Goal: Transaction & Acquisition: Subscribe to service/newsletter

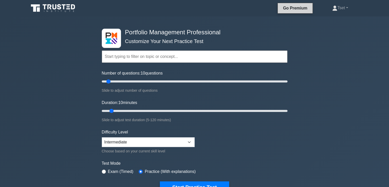
click at [294, 9] on link "Go Premium" at bounding box center [295, 8] width 30 height 6
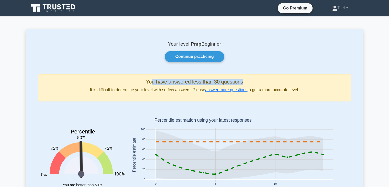
drag, startPoint x: 150, startPoint y: 82, endPoint x: 264, endPoint y: 79, distance: 114.1
click at [262, 79] on h5 "You have answered less than 30 questions" at bounding box center [194, 82] width 304 height 6
click at [287, 79] on h5 "You have answered less than 30 questions" at bounding box center [194, 82] width 304 height 6
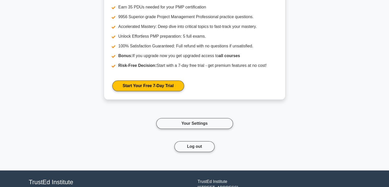
scroll to position [597, 0]
